Goal: Task Accomplishment & Management: Manage account settings

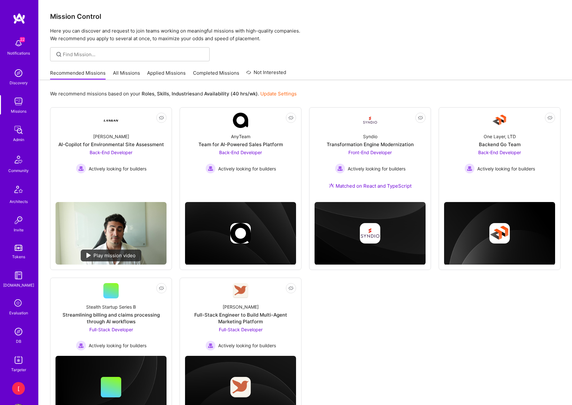
scroll to position [24, 0]
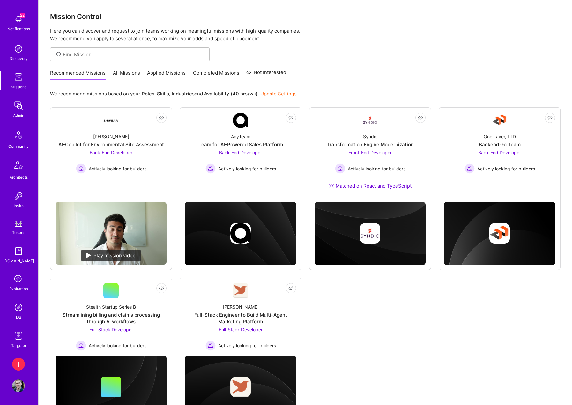
click at [19, 383] on img at bounding box center [18, 385] width 13 height 13
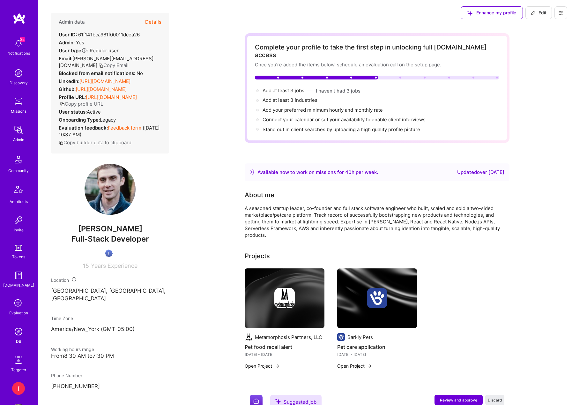
click at [23, 331] on img at bounding box center [18, 331] width 13 height 13
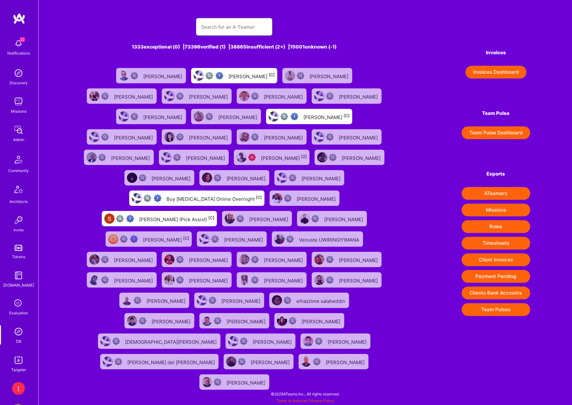
click at [241, 26] on input "text" at bounding box center [234, 27] width 66 height 16
paste input "rakshita@a.team"
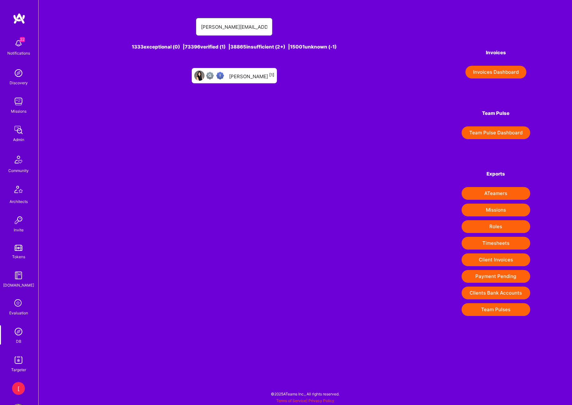
type input "rakshita@a.team"
click at [254, 72] on div "Rakshita Modugu [1]" at bounding box center [251, 75] width 45 height 8
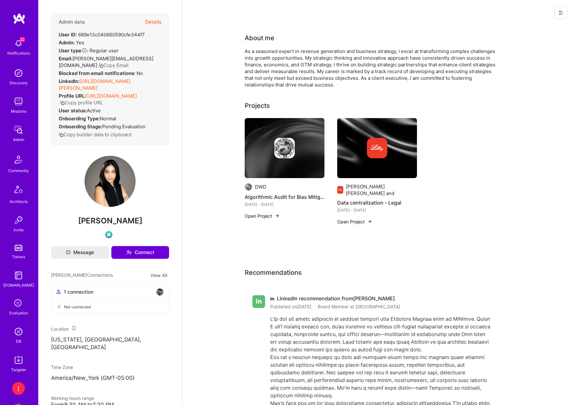
click at [557, 11] on button at bounding box center [560, 12] width 13 height 13
click at [540, 28] on button "Login as Rakshita" at bounding box center [533, 27] width 67 height 16
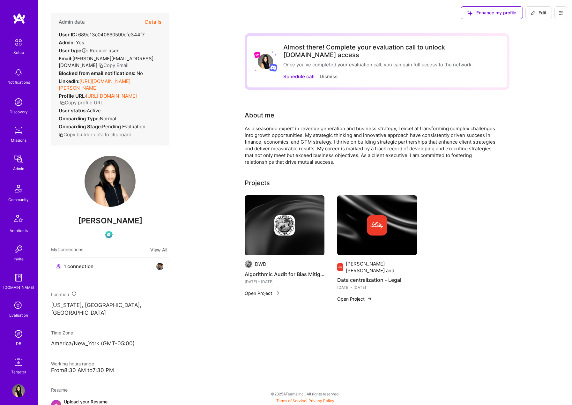
drag, startPoint x: 541, startPoint y: 87, endPoint x: 532, endPoint y: 85, distance: 9.4
click at [539, 87] on div "Almost there! Complete your evaluation call to unlock A.Team access Once you’ve…" at bounding box center [377, 182] width 390 height 312
